Goal: Task Accomplishment & Management: Manage account settings

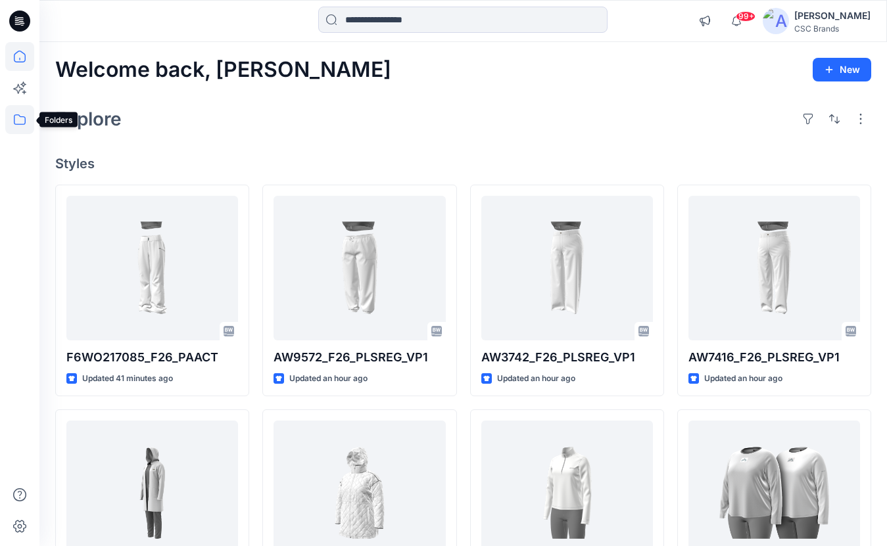
click at [14, 123] on icon at bounding box center [19, 119] width 29 height 29
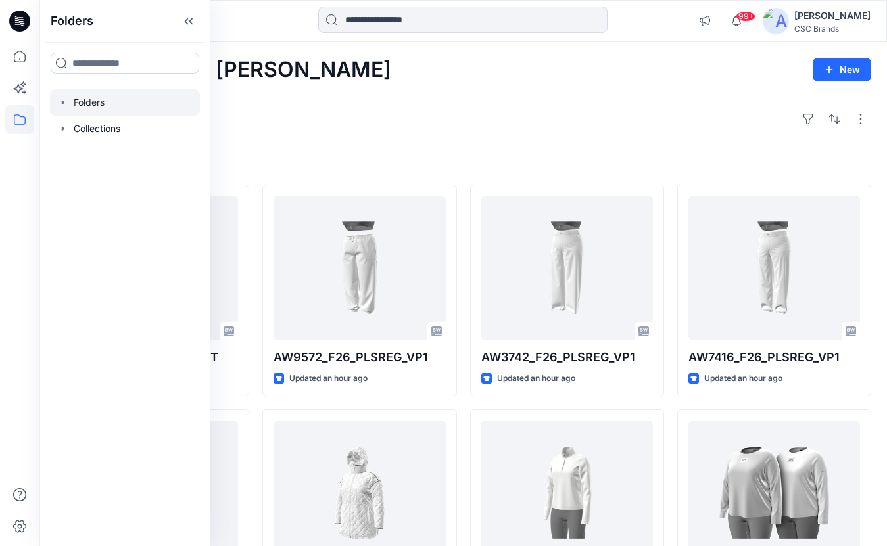
click at [104, 104] on div at bounding box center [125, 102] width 150 height 26
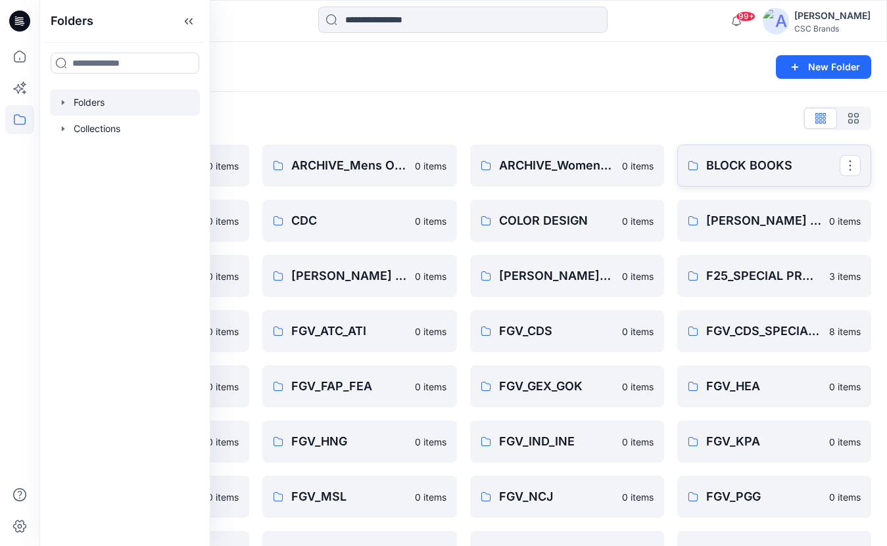
click at [786, 162] on p "BLOCK BOOKS" at bounding box center [772, 165] width 133 height 18
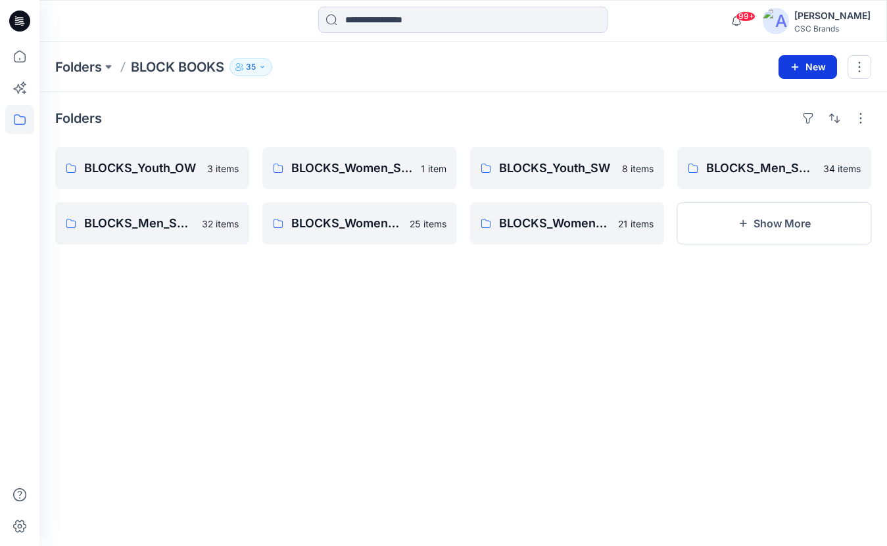
click at [801, 67] on button "New" at bounding box center [807, 67] width 58 height 24
click at [765, 123] on p "New Folder" at bounding box center [769, 125] width 49 height 14
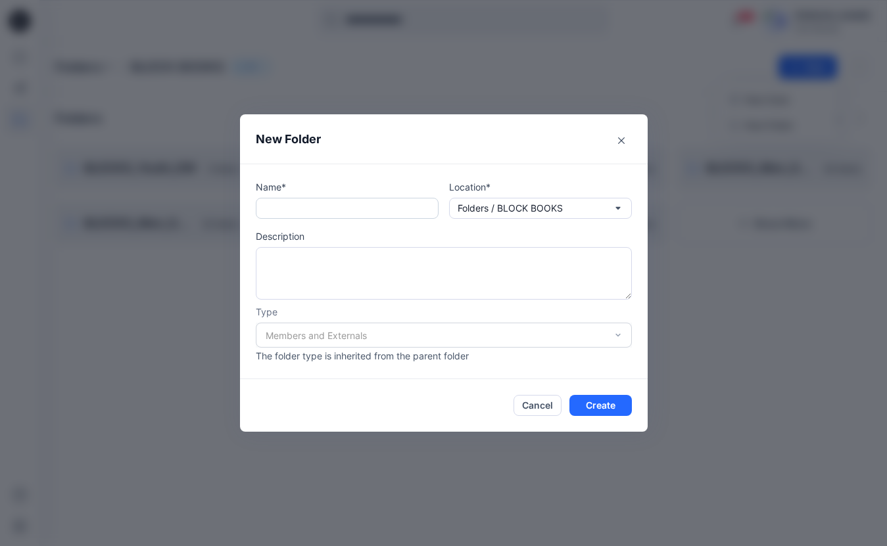
click at [300, 212] on input "text" at bounding box center [347, 208] width 183 height 21
type input "*********"
click at [385, 261] on textarea at bounding box center [444, 273] width 376 height 53
click at [614, 334] on div "Members and Externals" at bounding box center [444, 335] width 376 height 25
click at [440, 332] on div "Members and Externals" at bounding box center [444, 335] width 376 height 25
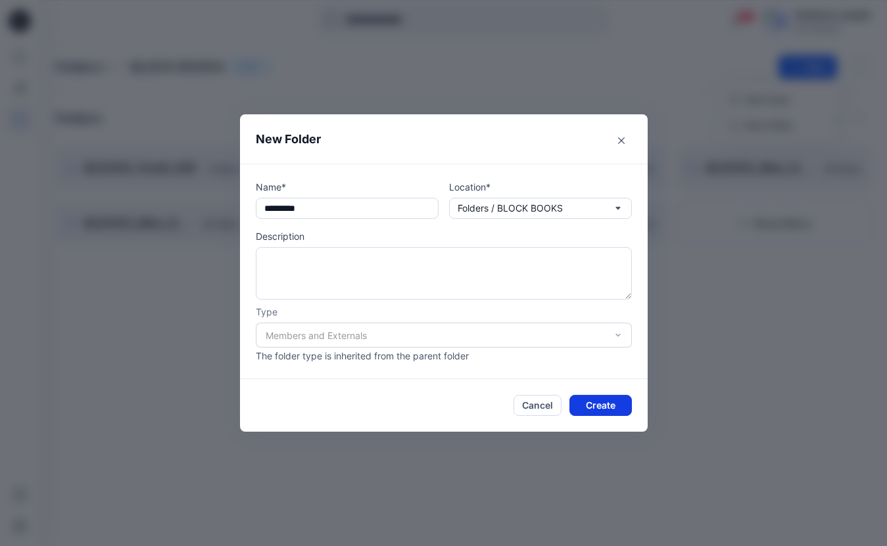
click at [589, 406] on button "Create" at bounding box center [600, 405] width 62 height 21
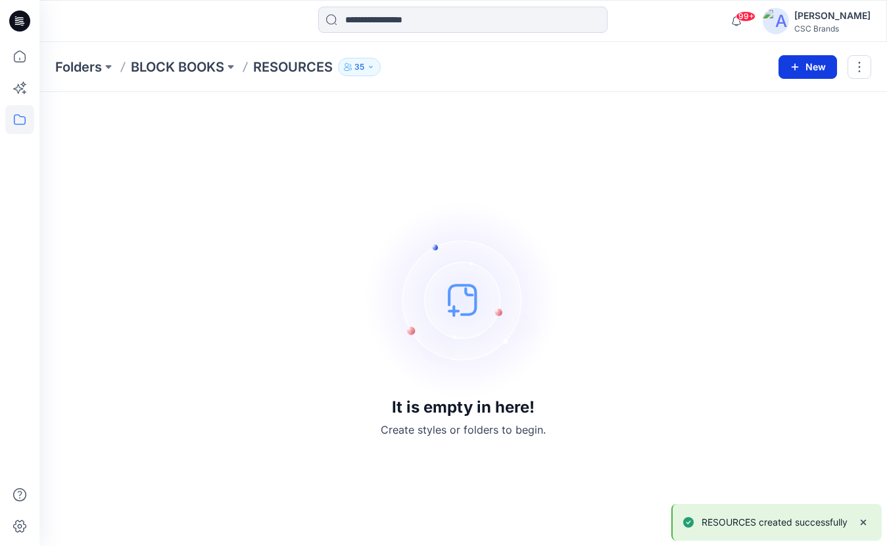
click at [820, 65] on button "New" at bounding box center [807, 67] width 58 height 24
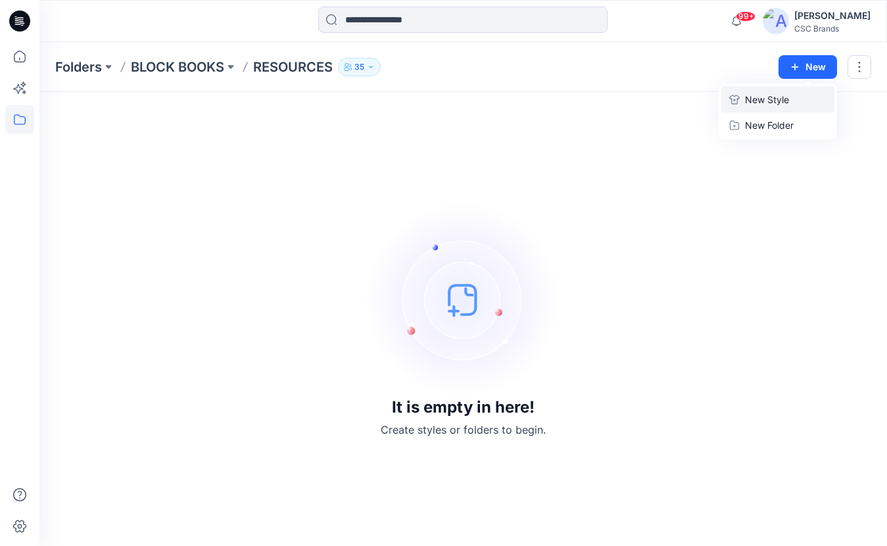
click at [759, 106] on p "New Style" at bounding box center [767, 100] width 44 height 16
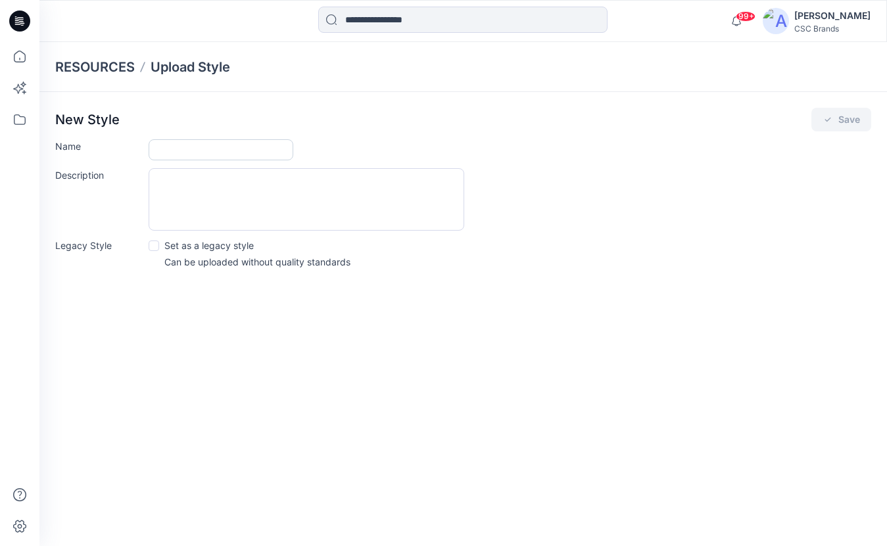
click at [237, 156] on input "Name" at bounding box center [221, 149] width 145 height 21
type input "**********"
click at [834, 120] on button "Save" at bounding box center [841, 120] width 60 height 24
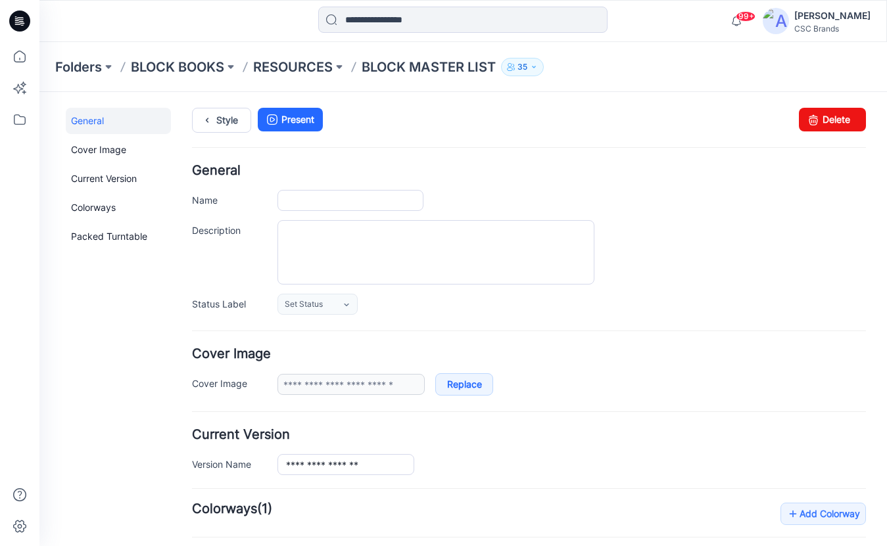
type input "**********"
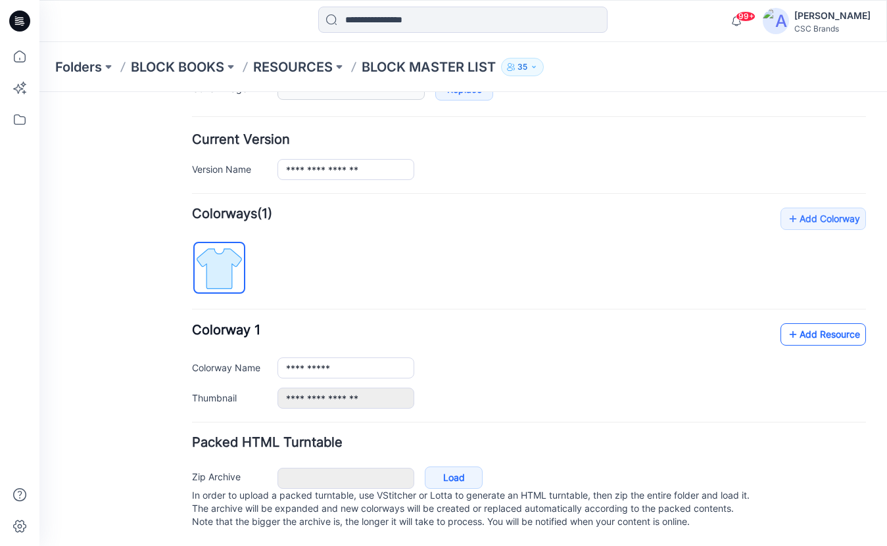
click at [827, 323] on link "Add Resource" at bounding box center [822, 334] width 85 height 22
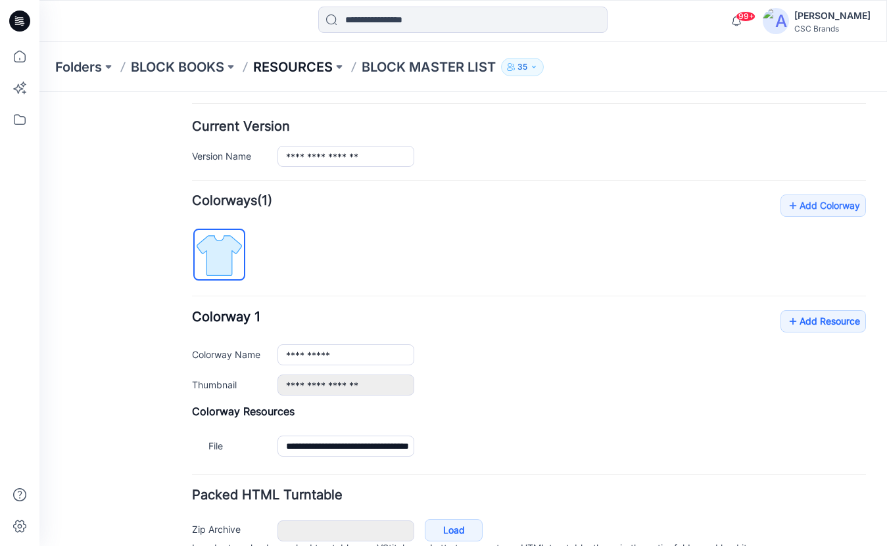
click at [305, 60] on p "RESOURCES" at bounding box center [293, 67] width 80 height 18
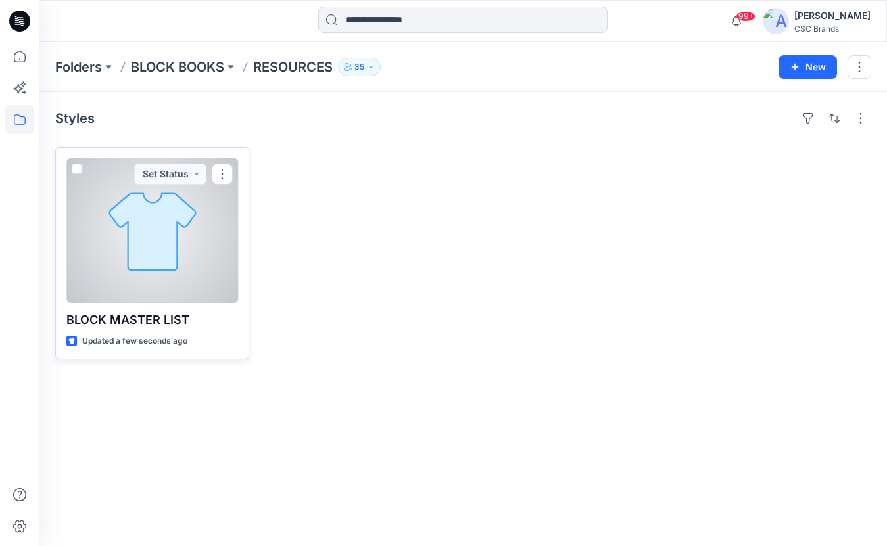
click at [154, 334] on p "Updated a few seconds ago" at bounding box center [134, 341] width 105 height 14
click at [208, 323] on p "BLOCK MASTER LIST" at bounding box center [152, 320] width 172 height 18
click at [179, 225] on div at bounding box center [152, 230] width 172 height 145
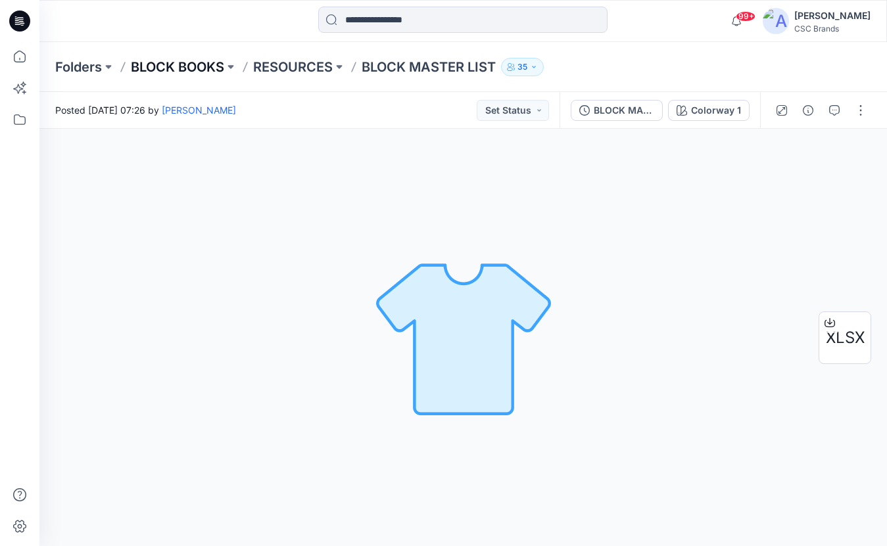
click at [177, 69] on p "BLOCK BOOKS" at bounding box center [177, 67] width 93 height 18
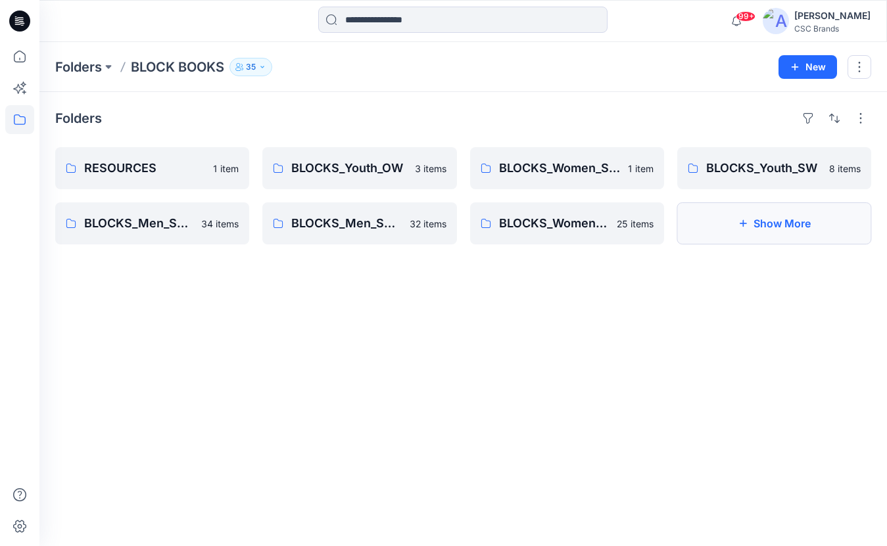
click at [718, 232] on button "Show More" at bounding box center [774, 223] width 194 height 42
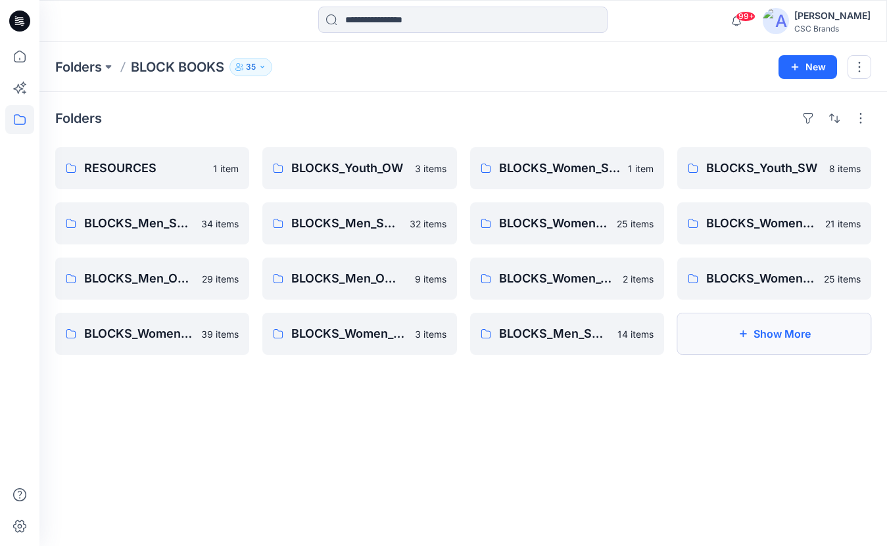
click at [768, 338] on button "Show More" at bounding box center [774, 334] width 194 height 42
click at [413, 469] on div "Folders RESOURCES 1 item BLOCKS_Men_SW_APAC 34 items BLOCKS_Men_OW_APAC 29 item…" at bounding box center [462, 319] width 847 height 454
click at [219, 129] on div "Folders RESOURCES 1 item BLOCKS_Men_SW_APAC 34 items BLOCKS_Men_OW_APAC 29 item…" at bounding box center [462, 319] width 847 height 454
click at [20, 58] on icon at bounding box center [19, 56] width 29 height 29
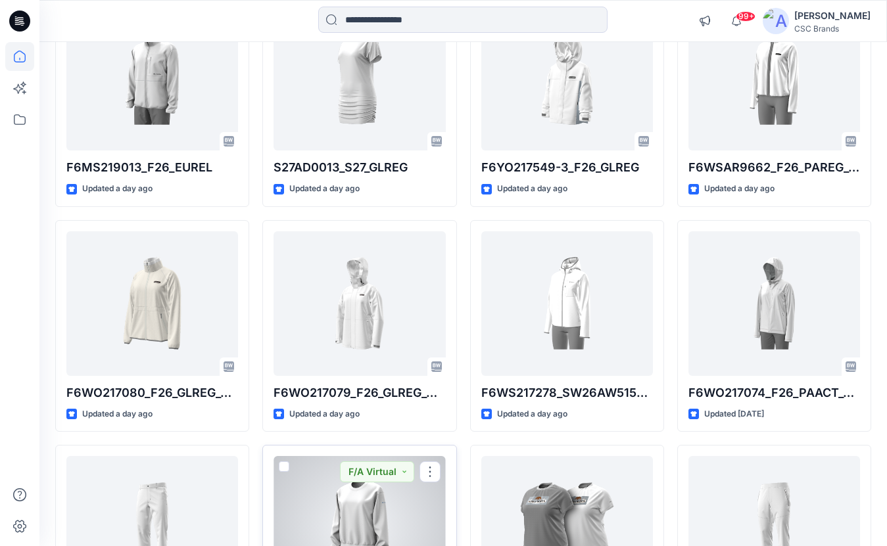
scroll to position [1312, 0]
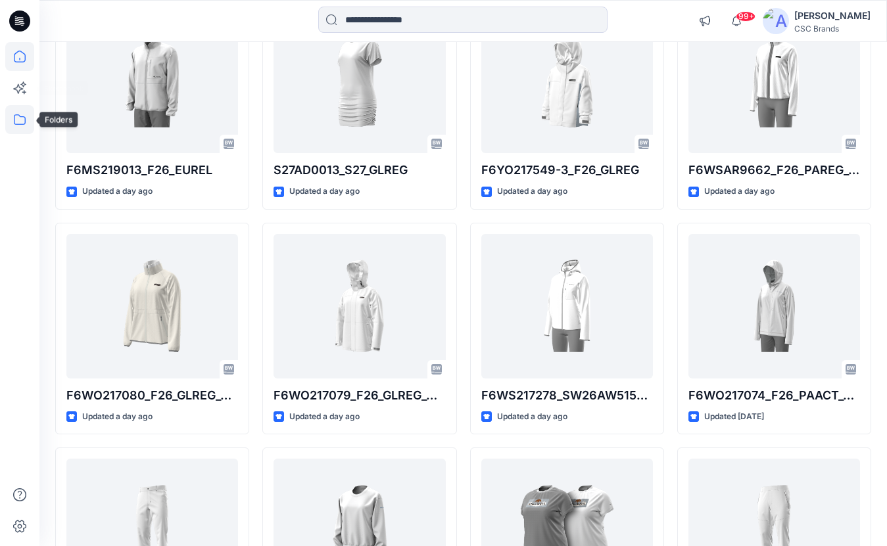
click at [28, 112] on icon at bounding box center [19, 119] width 29 height 29
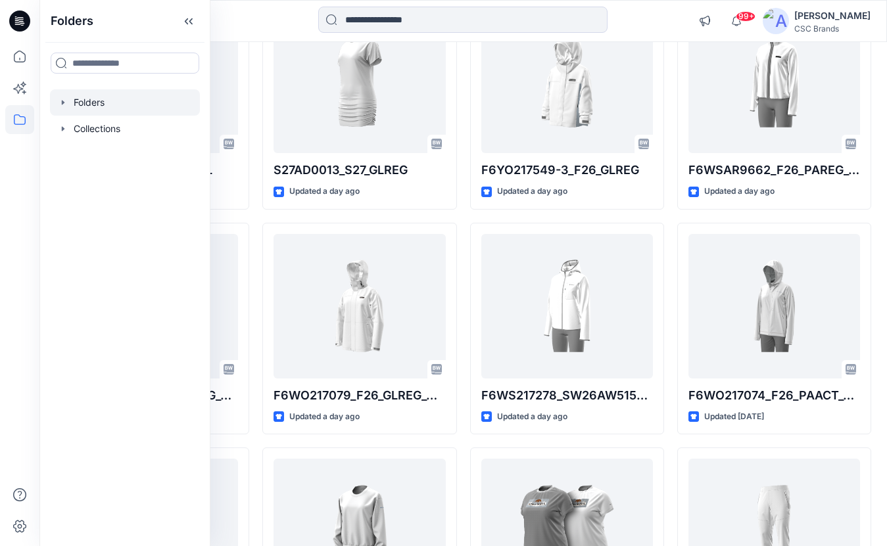
click at [114, 104] on div at bounding box center [125, 102] width 150 height 26
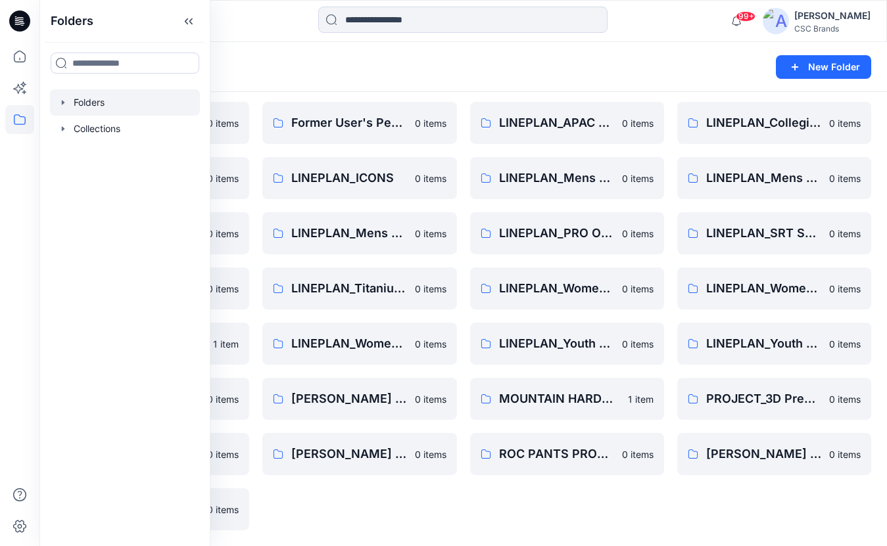
scroll to position [595, 0]
click at [273, 85] on div "Folders New Folder" at bounding box center [462, 67] width 847 height 50
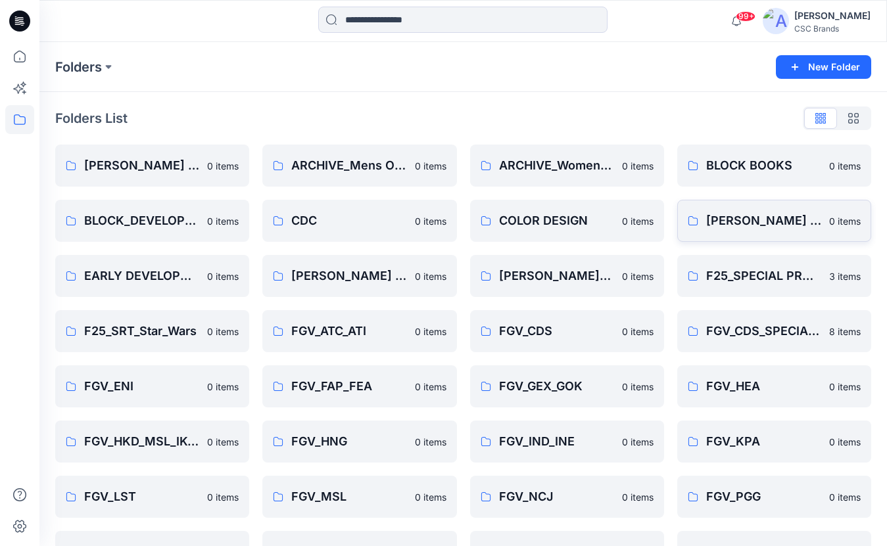
scroll to position [0, 0]
click at [737, 166] on p "BLOCK BOOKS" at bounding box center [772, 165] width 133 height 18
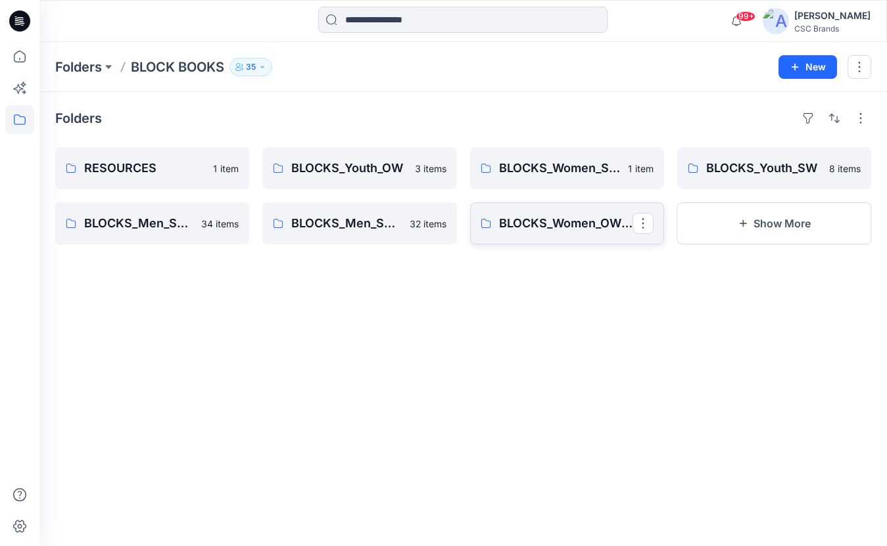
click at [523, 209] on link "BLOCKS_Women_OW_APAC" at bounding box center [567, 223] width 194 height 42
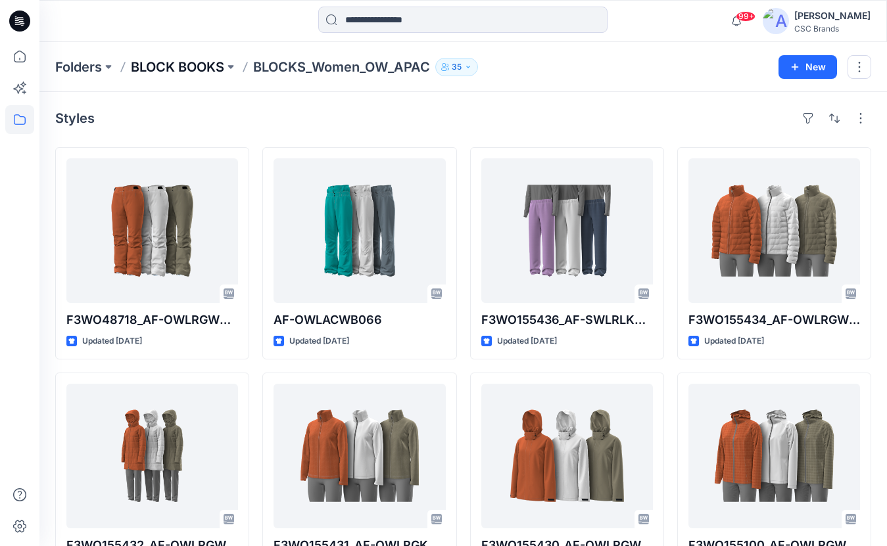
click at [209, 66] on p "BLOCK BOOKS" at bounding box center [177, 67] width 93 height 18
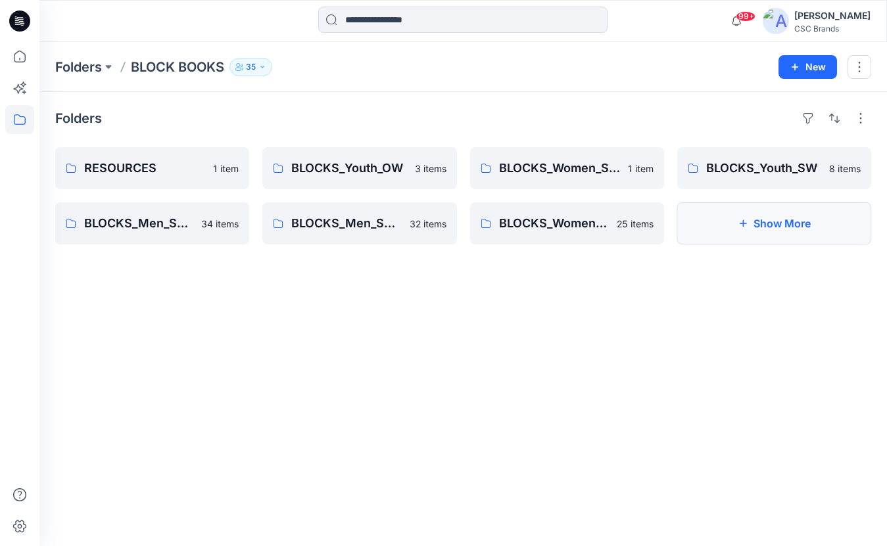
click at [739, 221] on icon "button" at bounding box center [742, 223] width 11 height 11
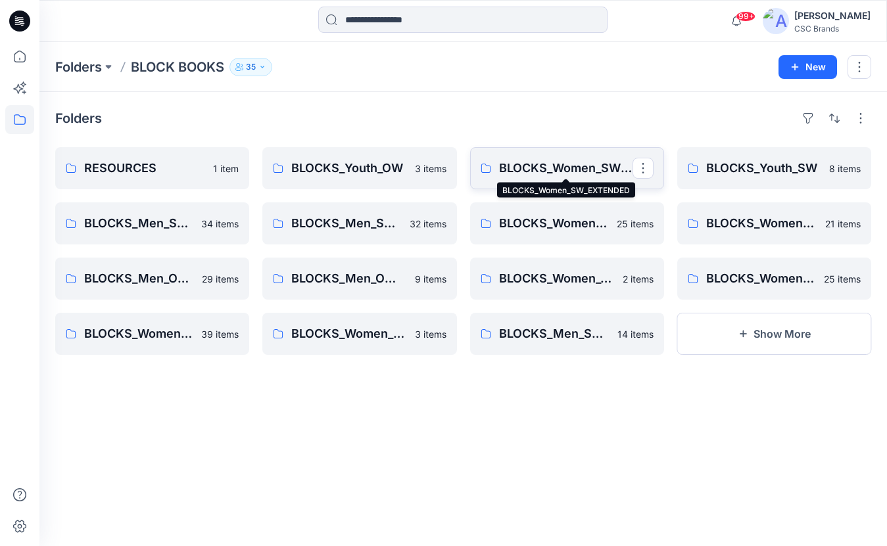
click at [589, 166] on p "BLOCKS_Women_SW_EXTENDED" at bounding box center [565, 168] width 133 height 18
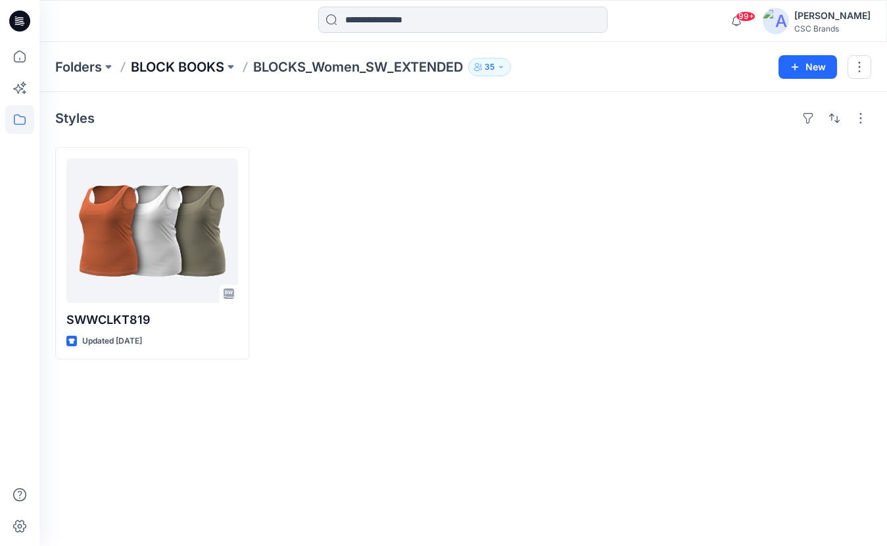
click at [199, 68] on p "BLOCK BOOKS" at bounding box center [177, 67] width 93 height 18
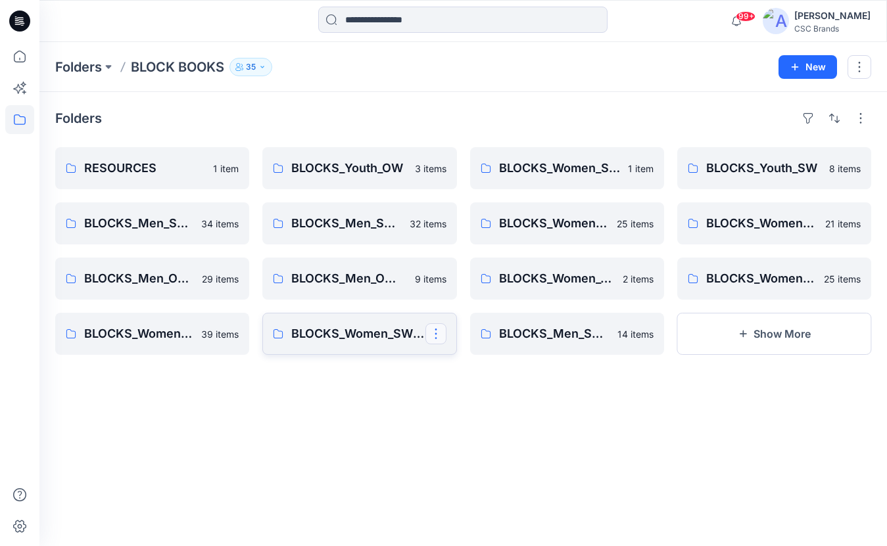
click at [436, 330] on button "button" at bounding box center [435, 333] width 21 height 21
click at [382, 341] on p "BLOCKS_Women_SW_EU" at bounding box center [357, 334] width 133 height 18
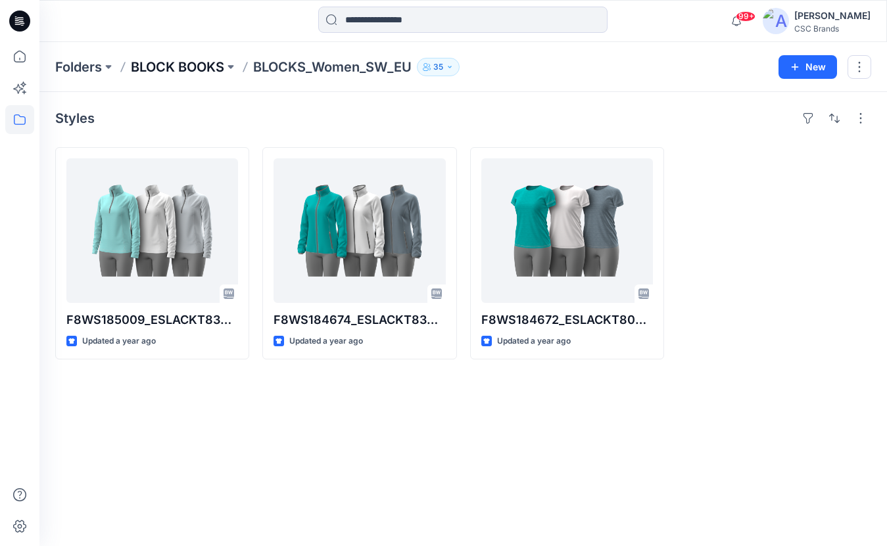
click at [203, 68] on p "BLOCK BOOKS" at bounding box center [177, 67] width 93 height 18
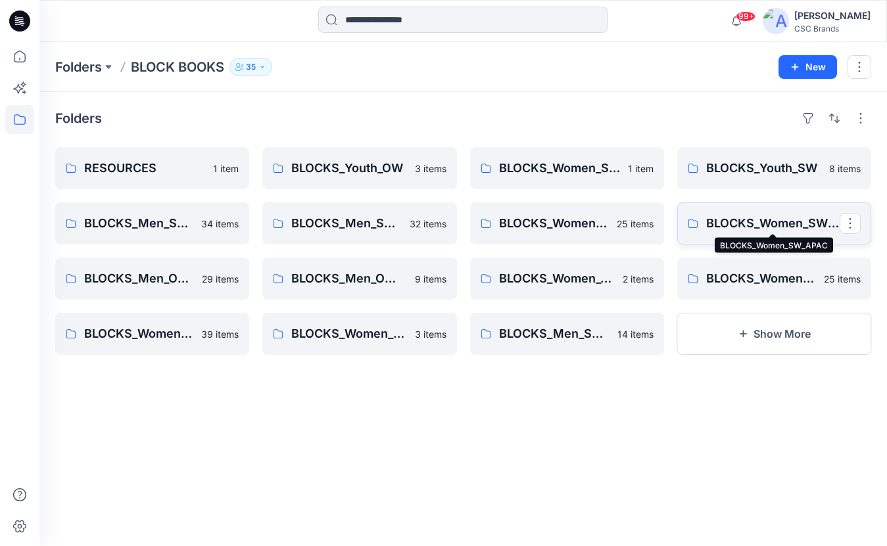
click at [806, 226] on p "BLOCKS_Women_SW_APAC" at bounding box center [772, 223] width 133 height 18
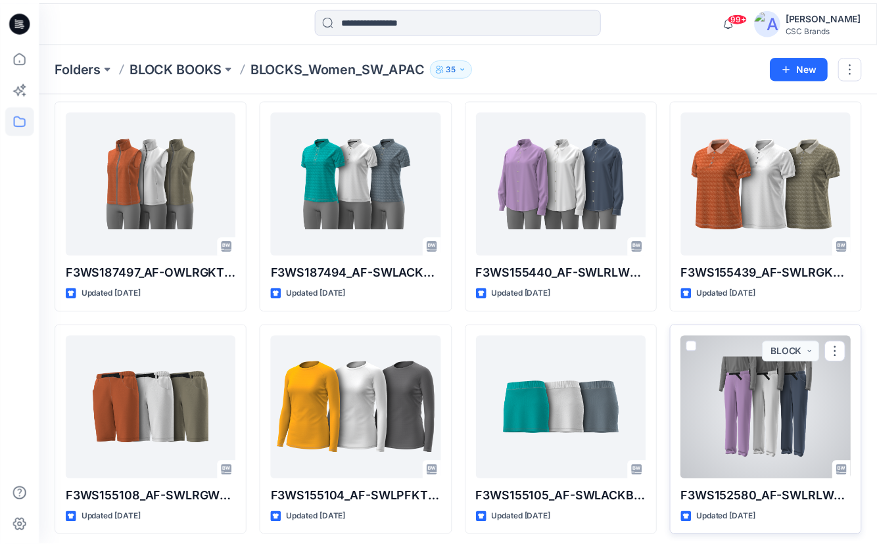
scroll to position [48, 0]
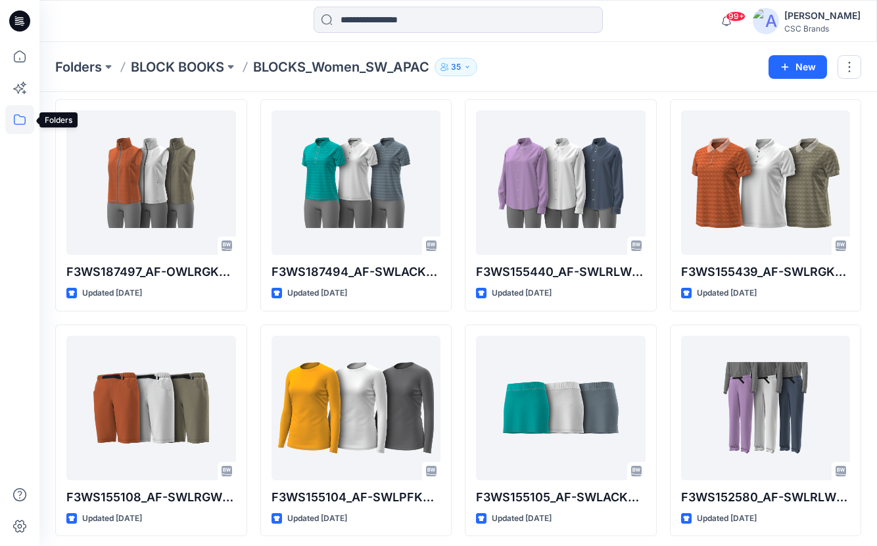
click at [10, 127] on icon at bounding box center [19, 119] width 29 height 29
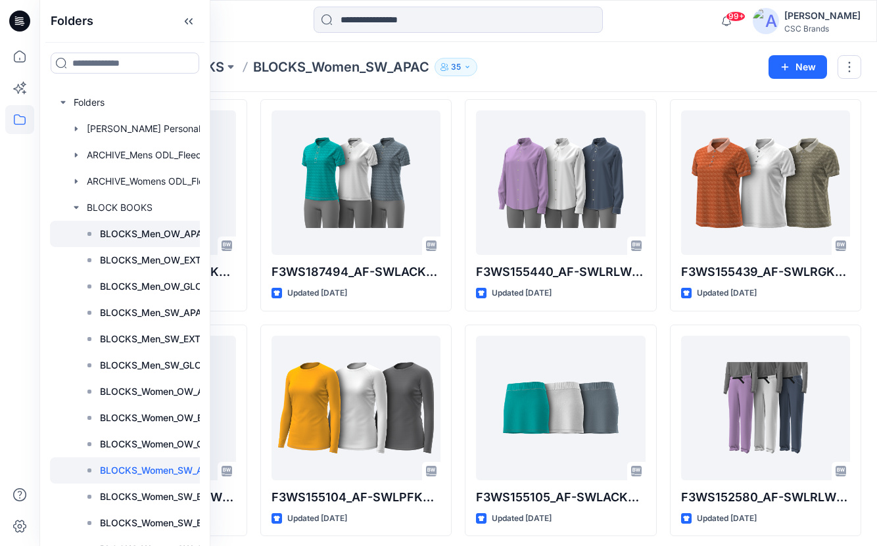
click at [159, 237] on p "BLOCKS_Men_OW_APAC" at bounding box center [154, 234] width 108 height 16
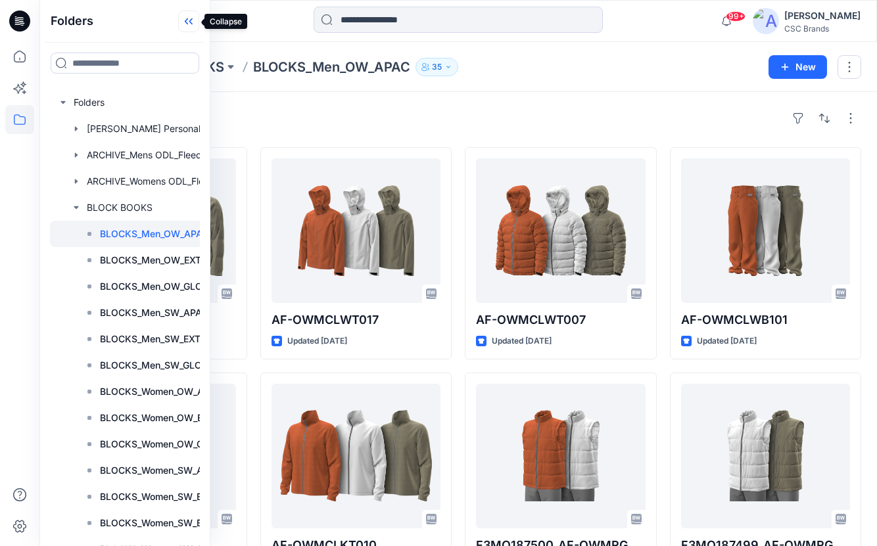
click at [193, 21] on icon at bounding box center [188, 22] width 21 height 22
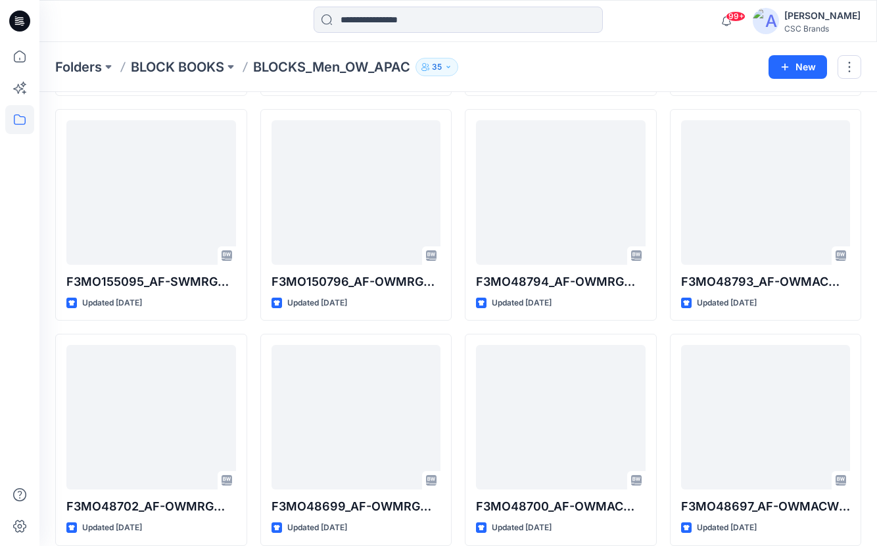
scroll to position [727, 0]
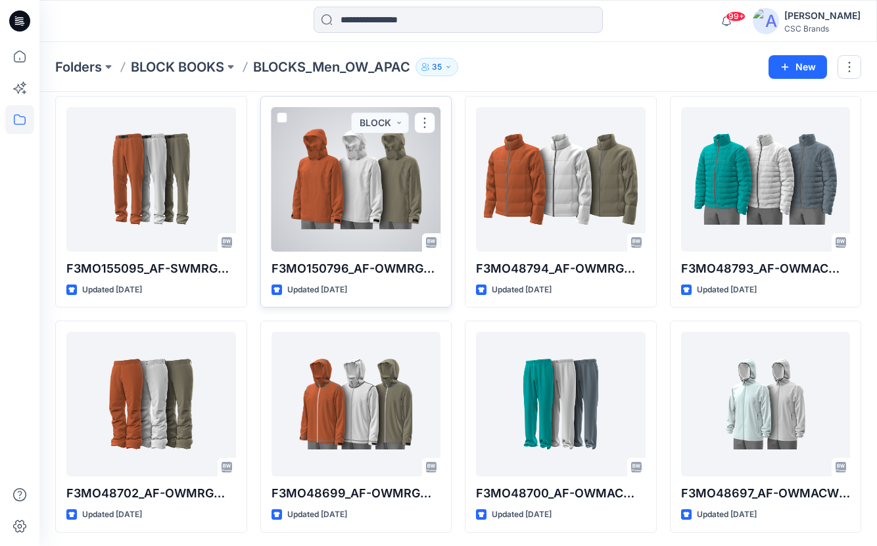
click at [333, 205] on div at bounding box center [356, 179] width 170 height 145
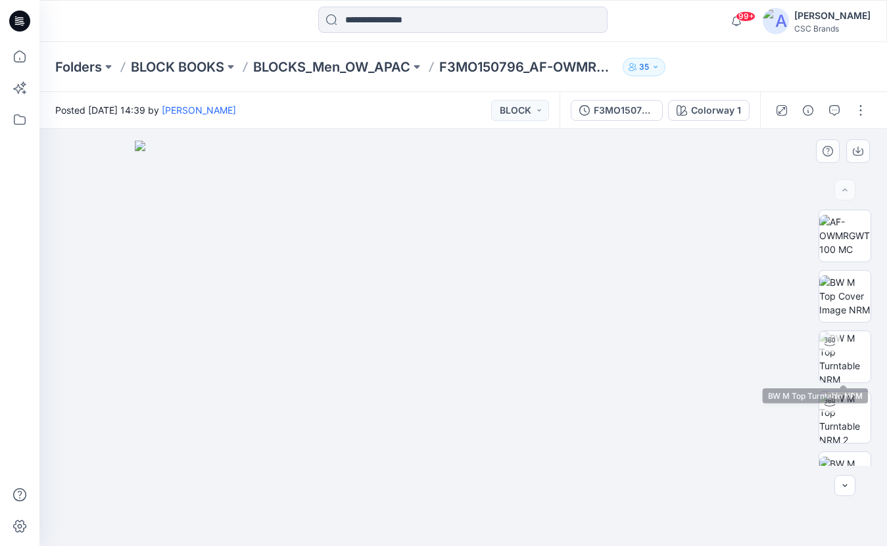
scroll to position [340, 0]
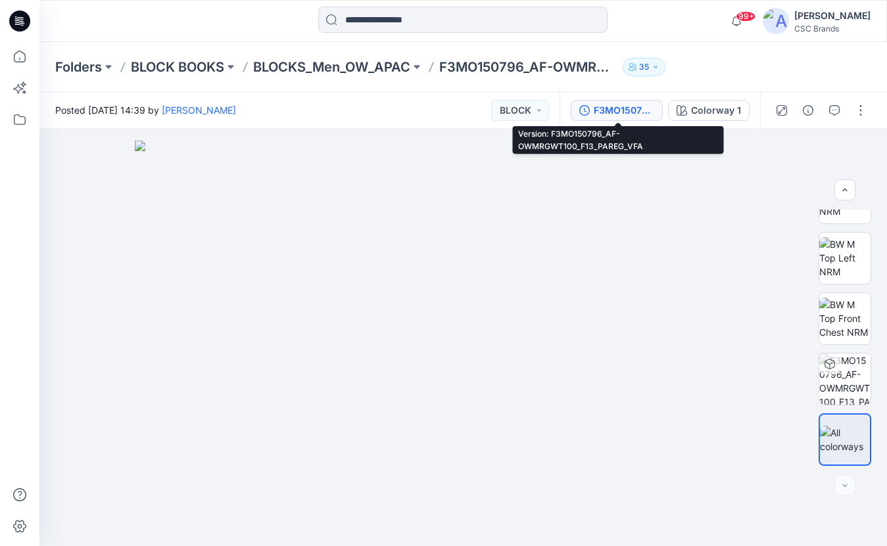
click at [613, 106] on div "F3MO150796_AF-OWMRGWT100_F13_PAREG_VFA" at bounding box center [623, 110] width 60 height 14
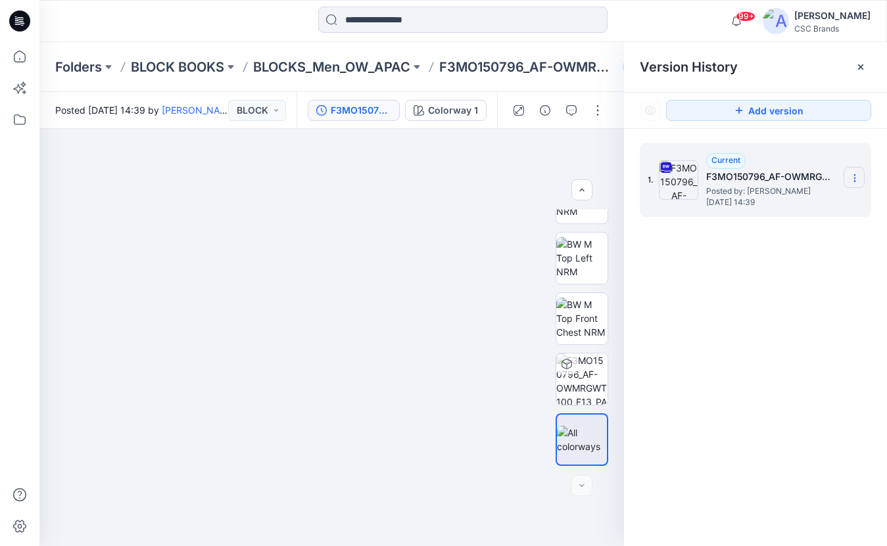
click at [853, 183] on icon at bounding box center [854, 178] width 11 height 11
click at [773, 208] on span "Download Source BW File" at bounding box center [788, 204] width 110 height 16
